Goal: Use online tool/utility: Utilize a website feature to perform a specific function

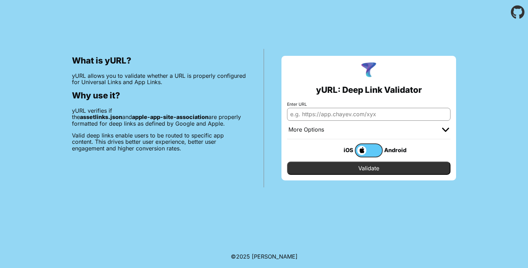
click at [354, 111] on input "Enter URL" at bounding box center [369, 114] width 164 height 13
type input "[DOMAIN_NAME][URL]"
click at [388, 168] on input "Validate" at bounding box center [369, 168] width 164 height 13
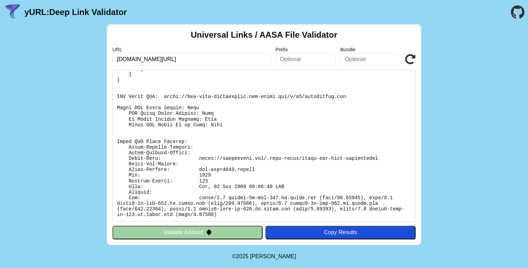
scroll to position [172, 0]
click at [233, 234] on button "Validate Android" at bounding box center [188, 232] width 150 height 13
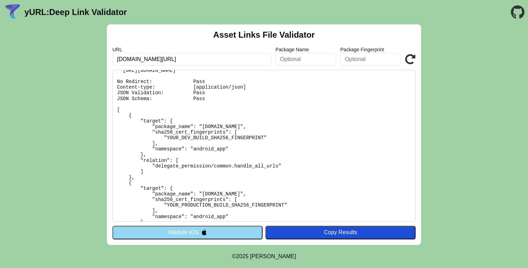
scroll to position [48, 0]
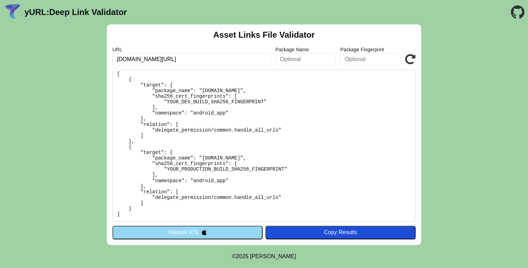
click at [242, 234] on button "Validate iOS" at bounding box center [188, 232] width 150 height 13
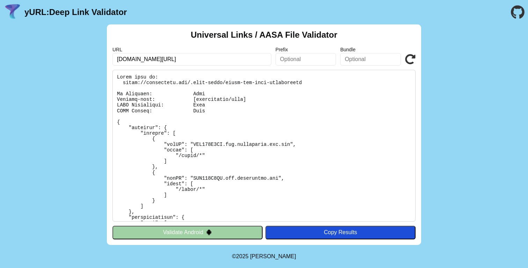
click at [319, 62] on input "text" at bounding box center [306, 59] width 61 height 13
click at [358, 57] on input "text" at bounding box center [370, 59] width 61 height 13
type input "com.alertahora.com.dev"
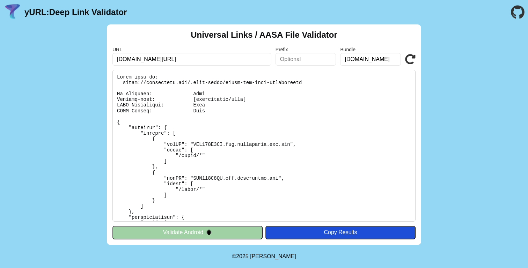
click at [410, 61] on icon at bounding box center [410, 59] width 10 height 10
click at [411, 59] on icon at bounding box center [410, 59] width 10 height 10
click at [316, 56] on input "text" at bounding box center [306, 59] width 61 height 13
click at [366, 58] on input "[DOMAIN_NAME]" at bounding box center [370, 59] width 61 height 13
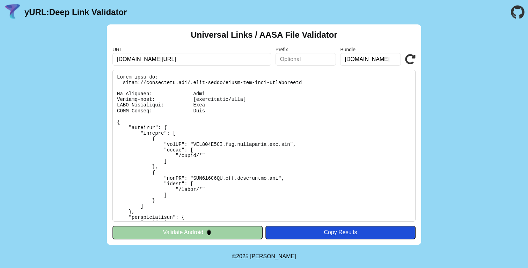
click at [366, 58] on input "[DOMAIN_NAME]" at bounding box center [370, 59] width 61 height 13
click at [481, 78] on div "Universal Links / AASA File Validator URL [DOMAIN_NAME][URL] Prefix Bundle [DOM…" at bounding box center [264, 134] width 528 height 221
